Goal: Transaction & Acquisition: Obtain resource

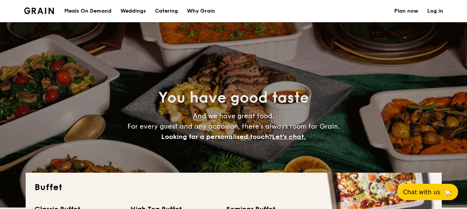
select select
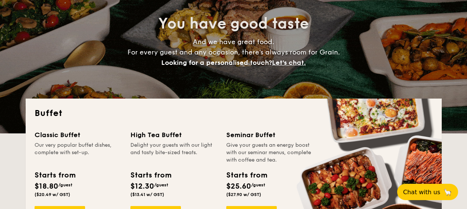
scroll to position [186, 0]
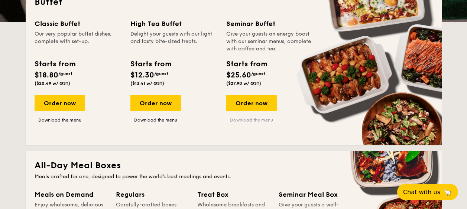
click at [242, 122] on link "Download the menu" at bounding box center [251, 120] width 51 height 6
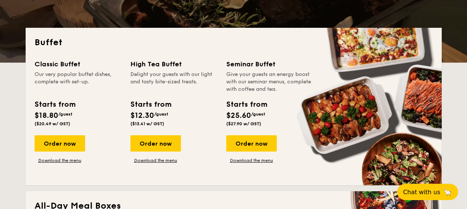
scroll to position [149, 0]
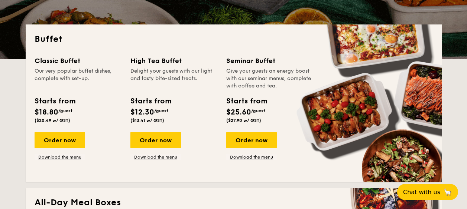
drag, startPoint x: 238, startPoint y: 74, endPoint x: 264, endPoint y: 120, distance: 52.9
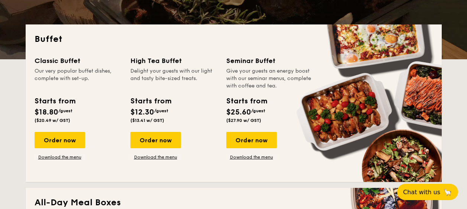
click at [264, 120] on div "Seminar Buffet Give your guests an energy boost with our seminar menus, complet…" at bounding box center [269, 91] width 87 height 71
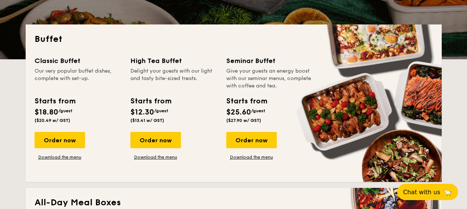
click at [264, 120] on div "Starts from $25.60 /guest ($27.90 w/ GST)" at bounding box center [246, 109] width 40 height 27
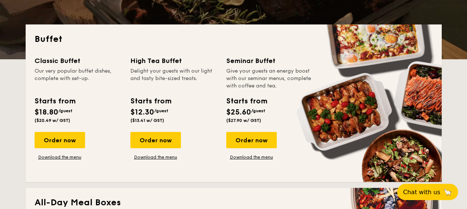
click at [274, 118] on div "Starts from $25.60 /guest ($27.90 w/ GST)" at bounding box center [269, 111] width 93 height 30
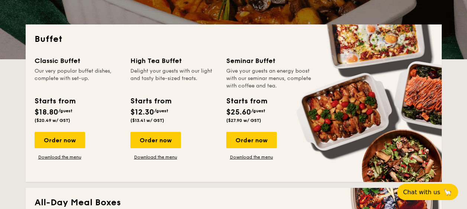
drag, startPoint x: 287, startPoint y: 111, endPoint x: 242, endPoint y: 69, distance: 61.5
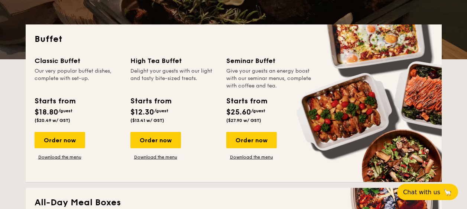
click at [241, 68] on div "Seminar Buffet Give your guests an energy boost with our seminar menus, complet…" at bounding box center [269, 91] width 87 height 71
click at [241, 68] on div "Give your guests an energy boost with our seminar menus, complete with coffee a…" at bounding box center [269, 79] width 87 height 22
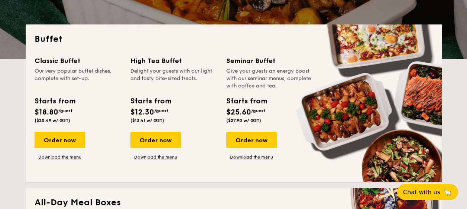
click at [238, 71] on div "Give your guests an energy boost with our seminar menus, complete with coffee a…" at bounding box center [269, 79] width 87 height 22
drag, startPoint x: 238, startPoint y: 71, endPoint x: 270, endPoint y: 97, distance: 41.7
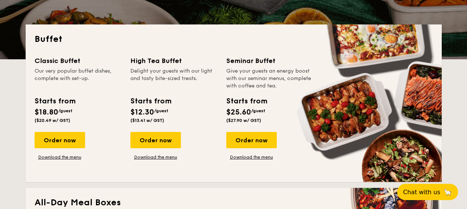
click at [270, 104] on div "Seminar Buffet Give your guests an energy boost with our seminar menus, complet…" at bounding box center [269, 91] width 87 height 71
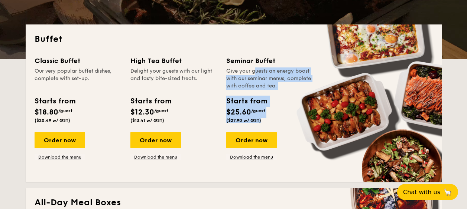
click at [270, 104] on div "Starts from $25.60 /guest ($27.90 w/ GST)" at bounding box center [269, 111] width 93 height 30
click at [269, 104] on div "Starts from $25.60 /guest ($27.90 w/ GST)" at bounding box center [246, 109] width 46 height 27
